Goal: Information Seeking & Learning: Find specific page/section

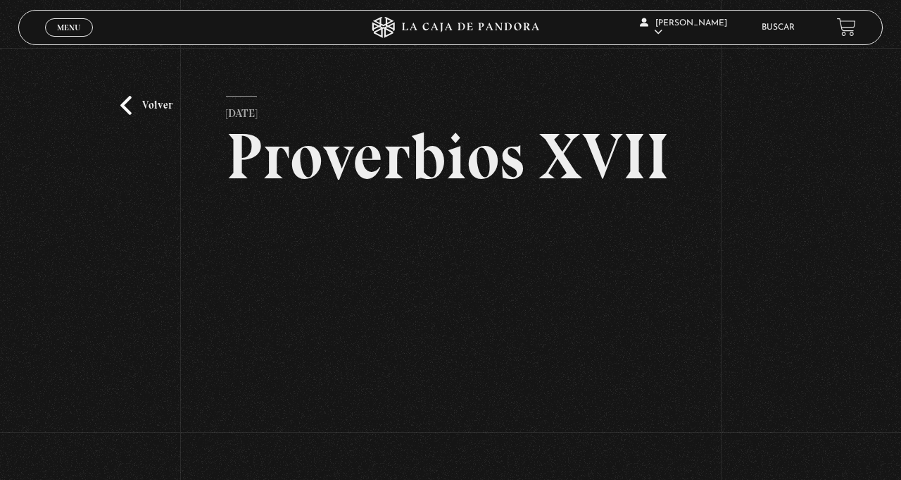
click at [125, 107] on link "Volver" at bounding box center [146, 105] width 52 height 19
click at [129, 76] on div "Volver 18 febrero, 2025 Proverbios XVII WhatsApp Twitter Messenger Email" at bounding box center [450, 288] width 901 height 480
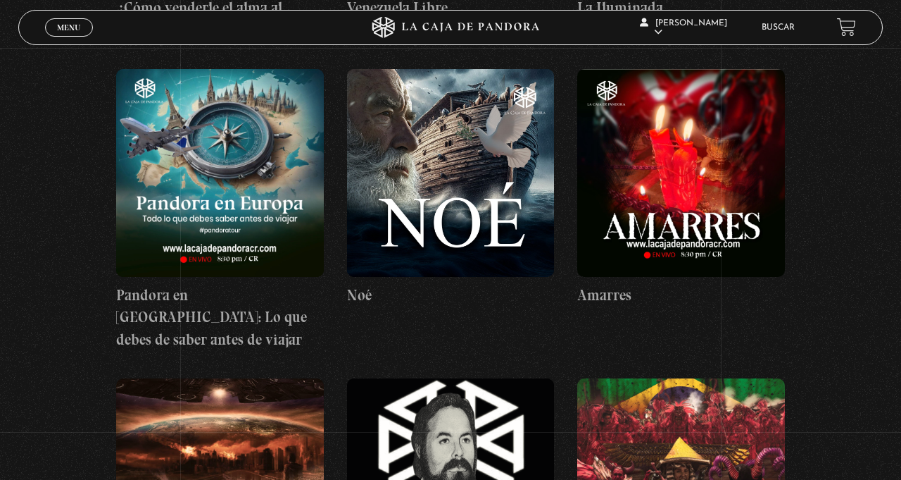
scroll to position [8510, 0]
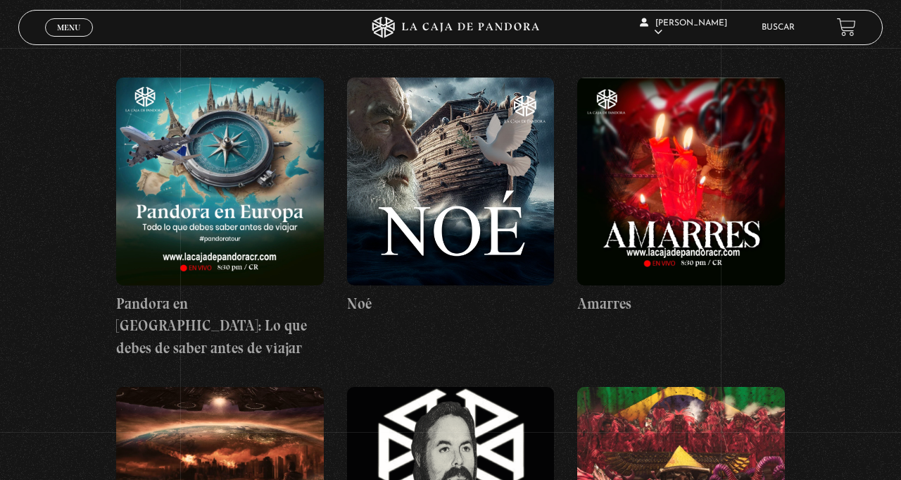
click at [786, 30] on link "Buscar" at bounding box center [778, 27] width 33 height 8
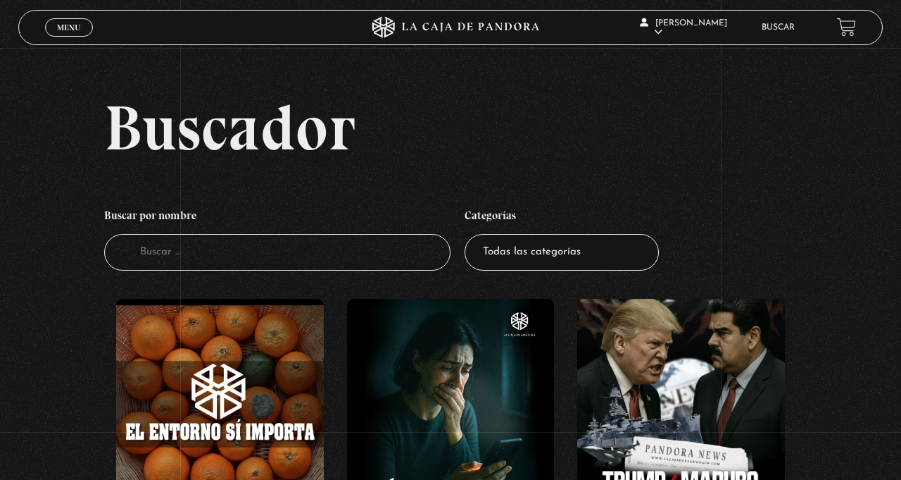
click at [181, 265] on input "Buscador" at bounding box center [277, 252] width 346 height 37
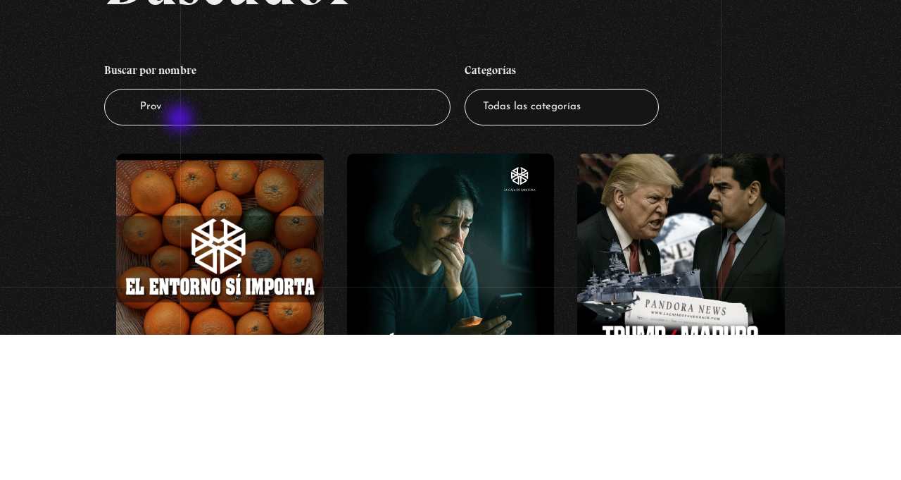
type input "Proverbios"
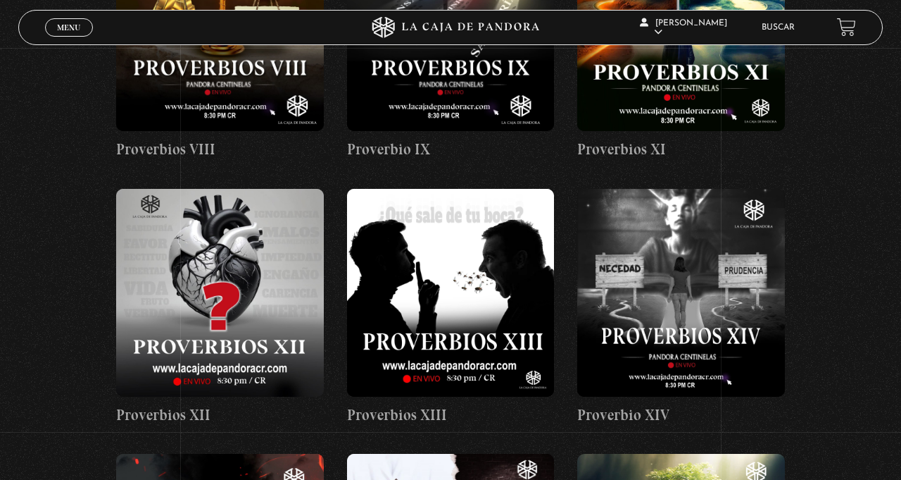
scroll to position [907, 0]
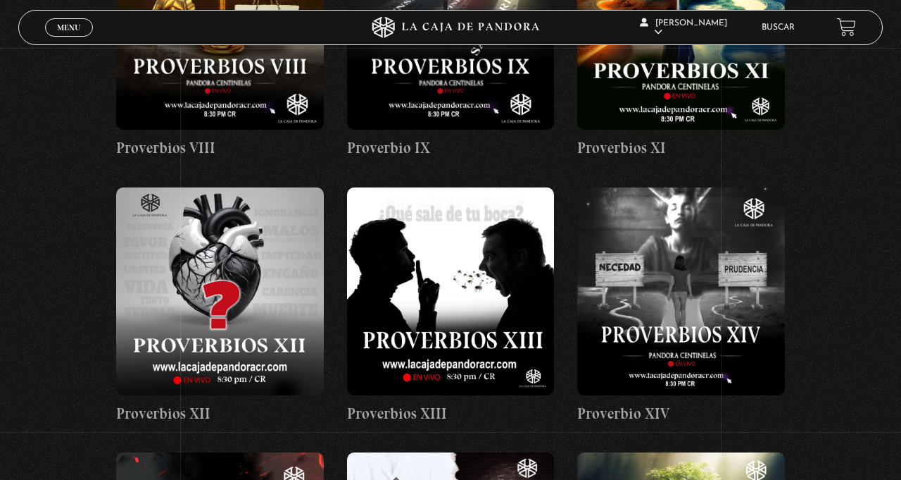
click at [663, 325] on figure at bounding box center [681, 291] width 208 height 208
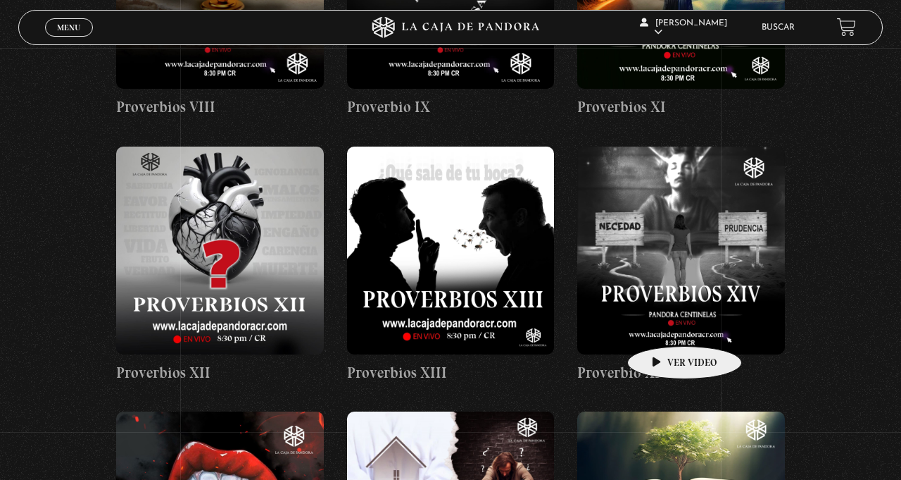
scroll to position [952, 0]
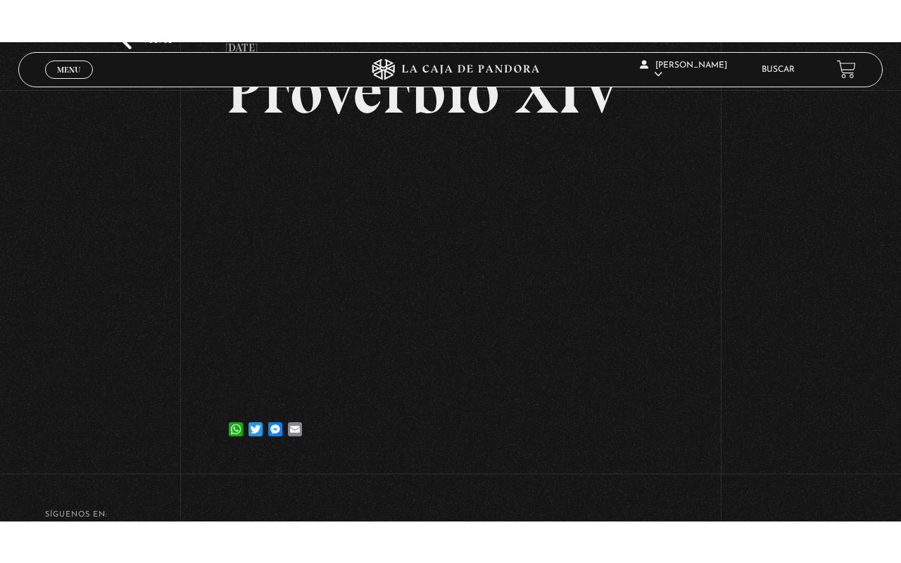
scroll to position [145, 0]
